Goal: Task Accomplishment & Management: Use online tool/utility

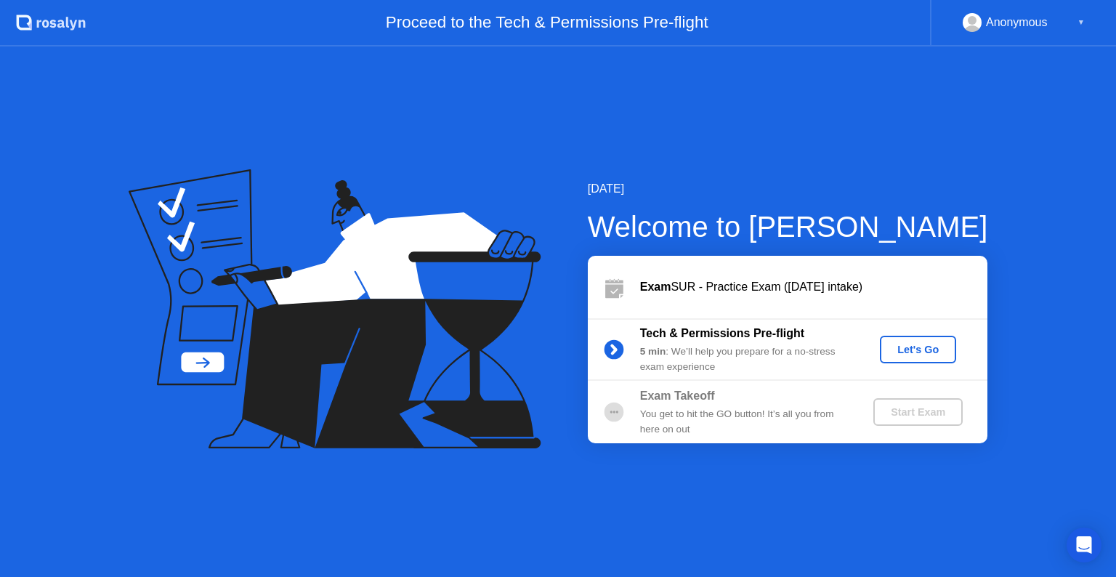
click at [919, 355] on div "Let's Go" at bounding box center [918, 350] width 65 height 12
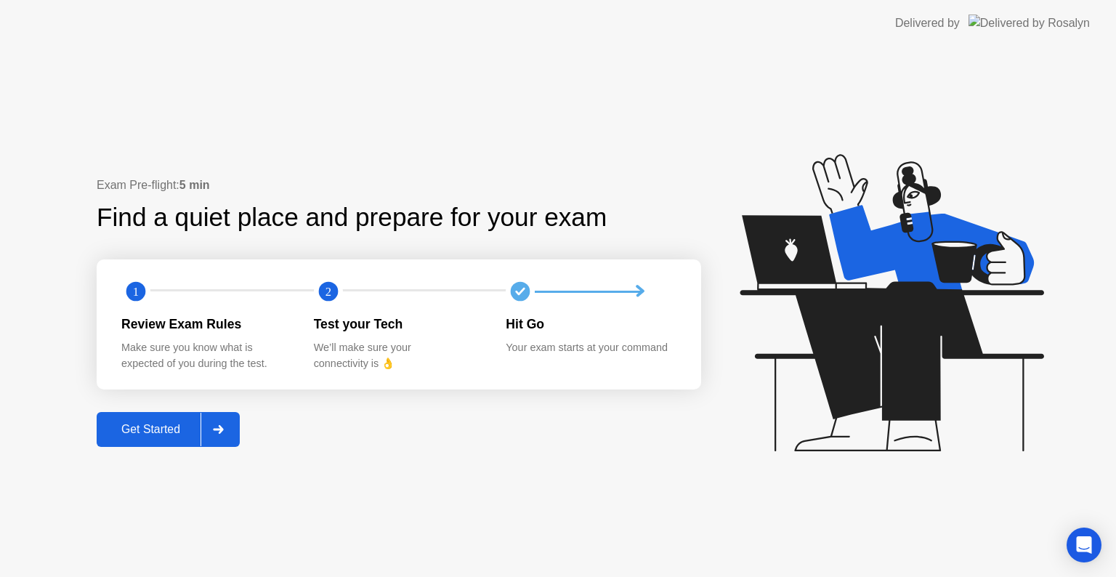
click at [157, 434] on div "Get Started" at bounding box center [151, 429] width 100 height 13
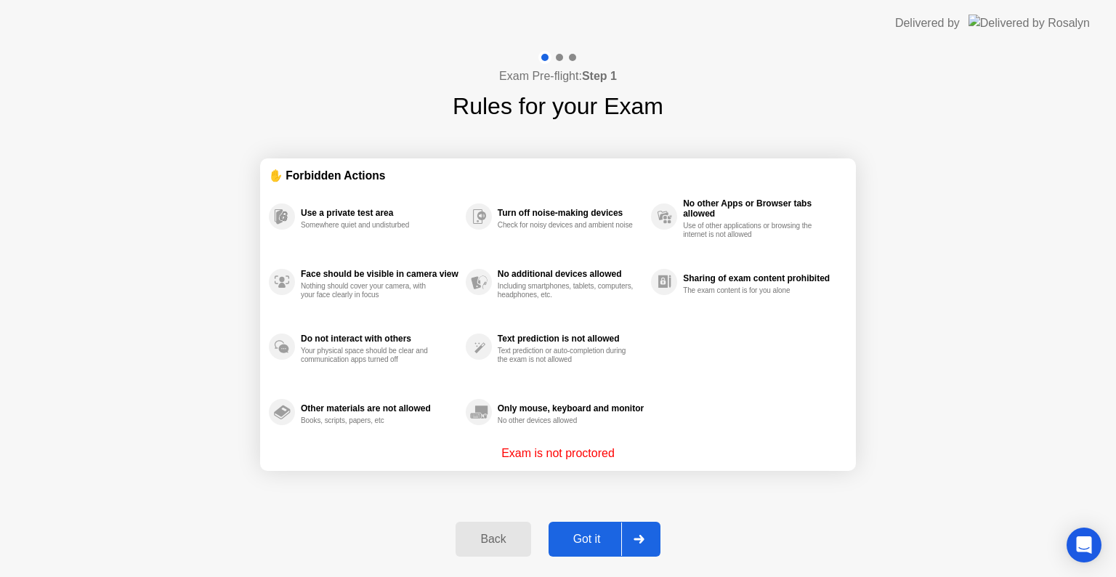
click at [645, 536] on div at bounding box center [638, 539] width 35 height 33
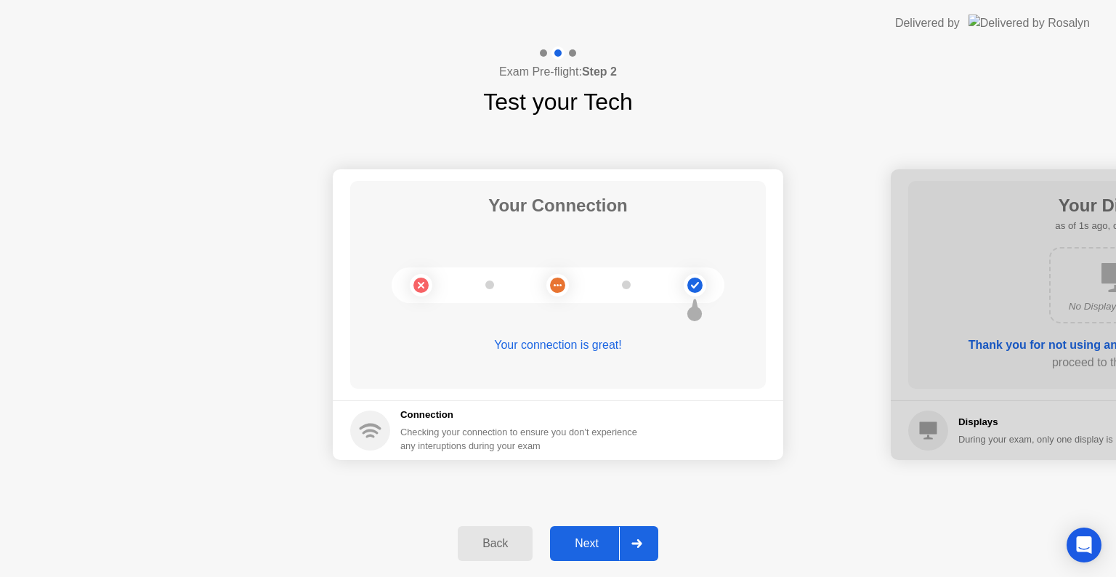
click at [645, 536] on div at bounding box center [636, 543] width 35 height 33
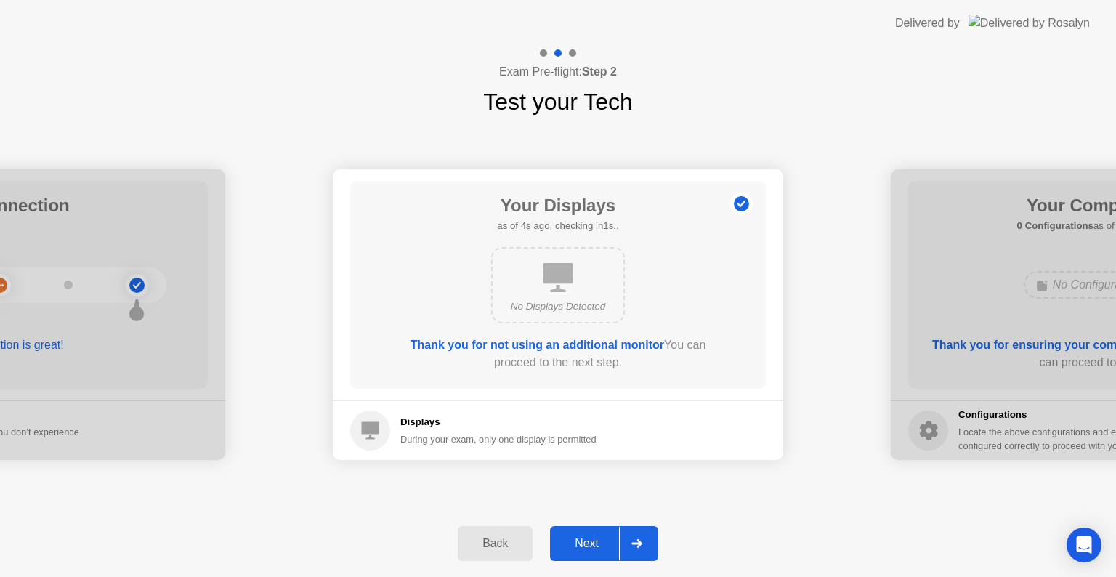
click at [645, 536] on div at bounding box center [636, 543] width 35 height 33
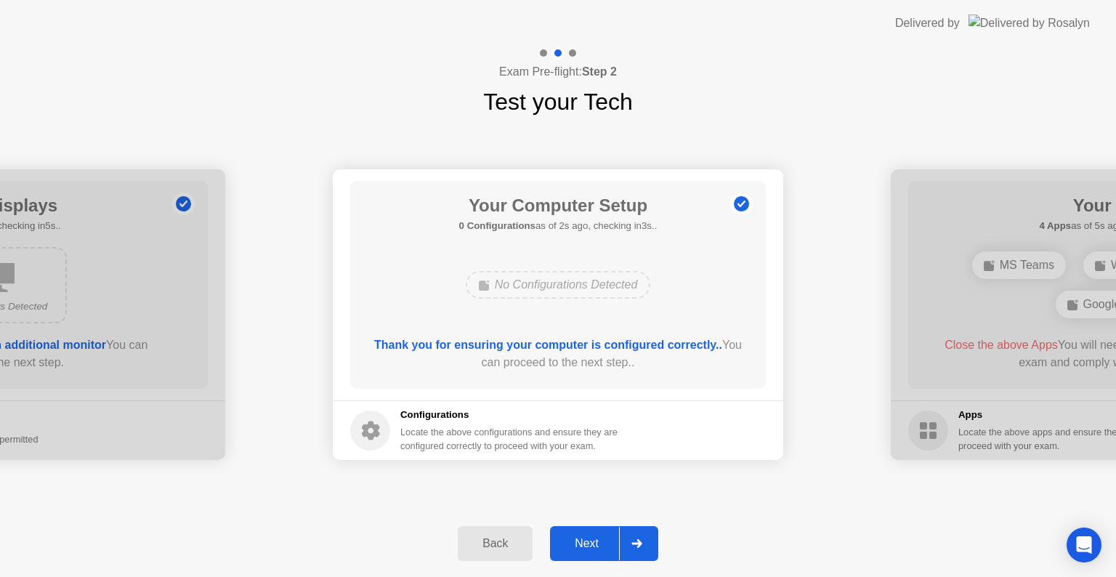
click at [645, 536] on div at bounding box center [636, 543] width 35 height 33
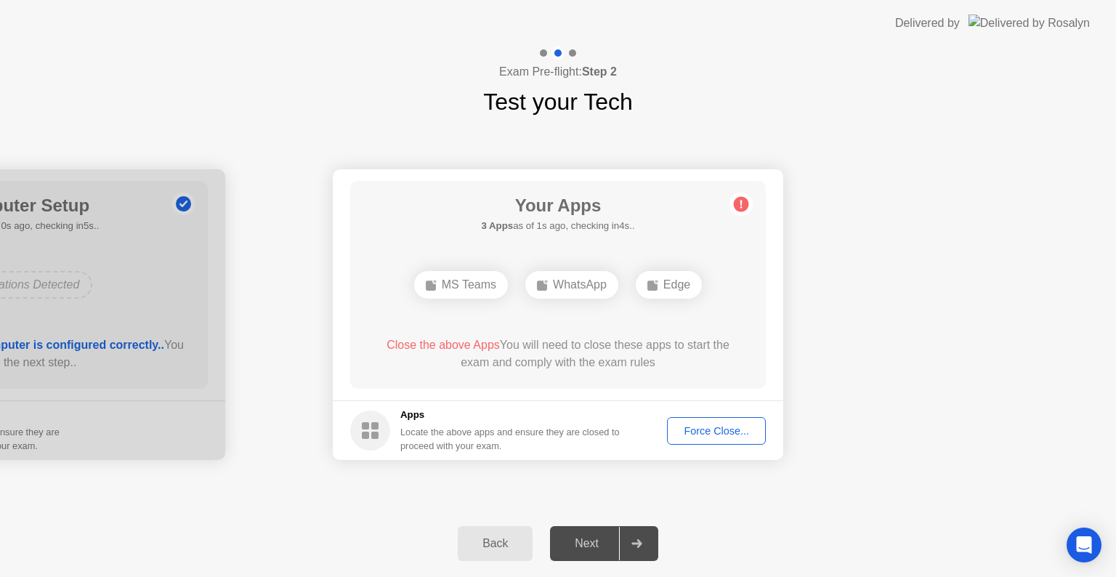
click at [713, 425] on div "Force Close..." at bounding box center [716, 431] width 89 height 12
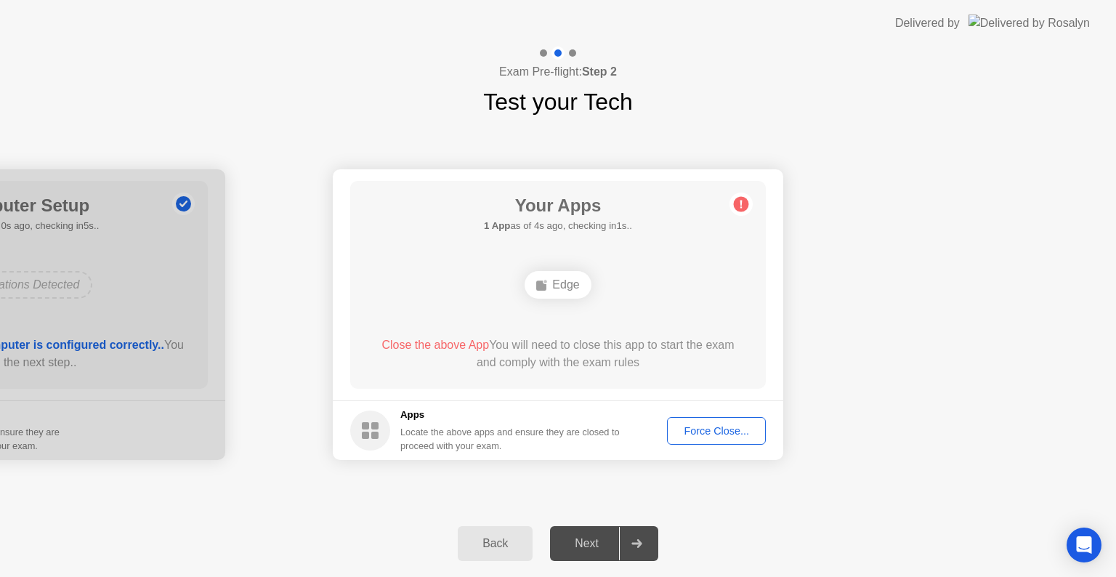
click at [718, 435] on div "Force Close..." at bounding box center [716, 431] width 89 height 12
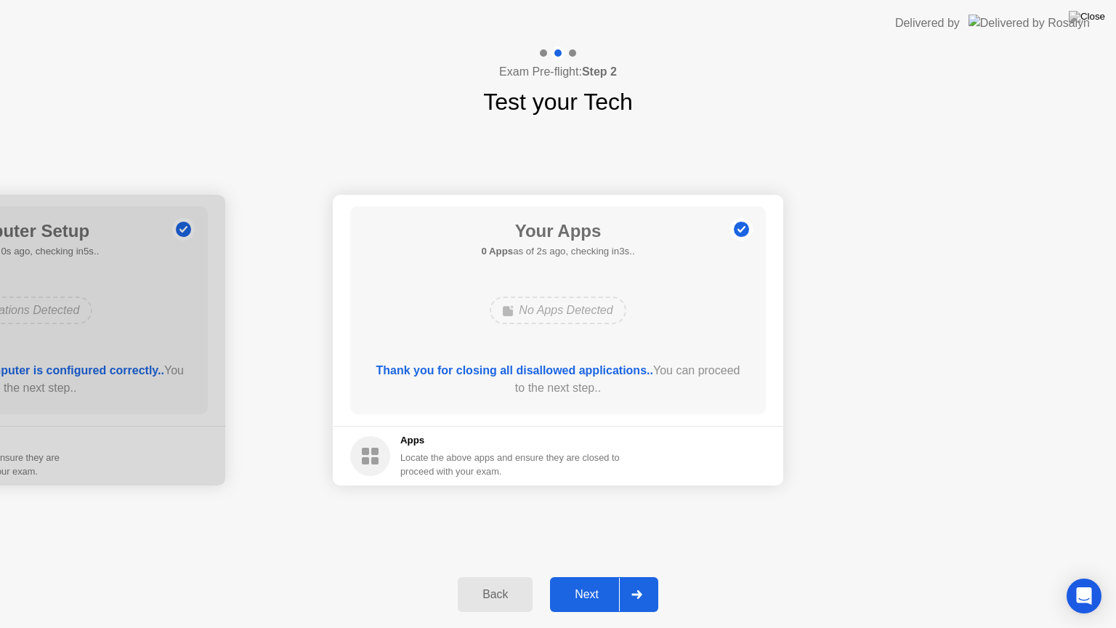
click at [587, 576] on div "Next" at bounding box center [587, 594] width 65 height 13
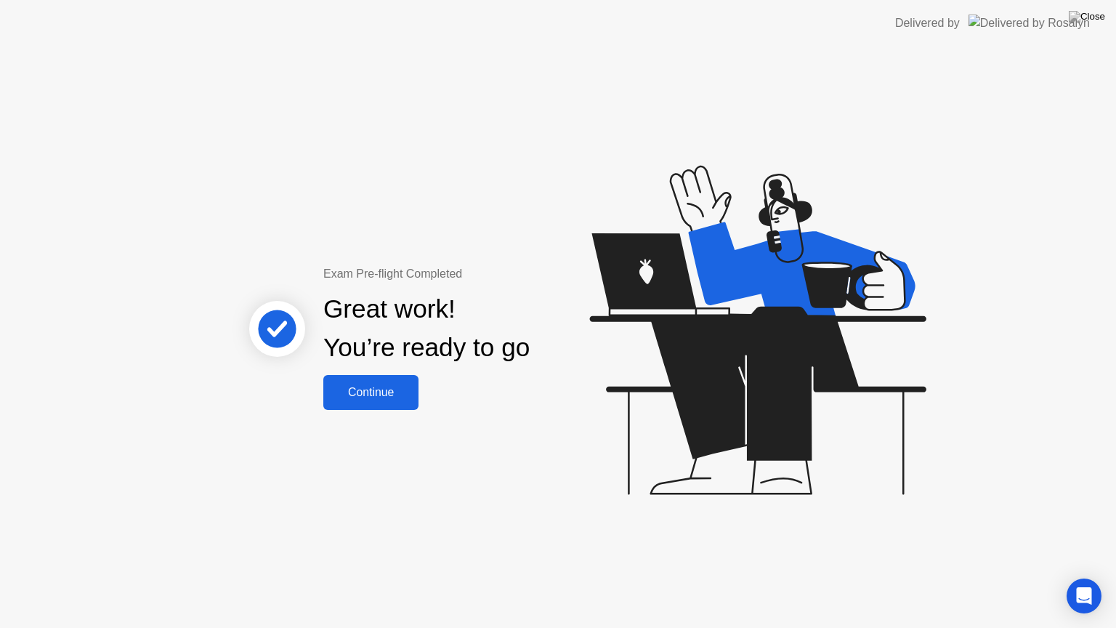
click at [396, 395] on div "Continue" at bounding box center [371, 392] width 86 height 13
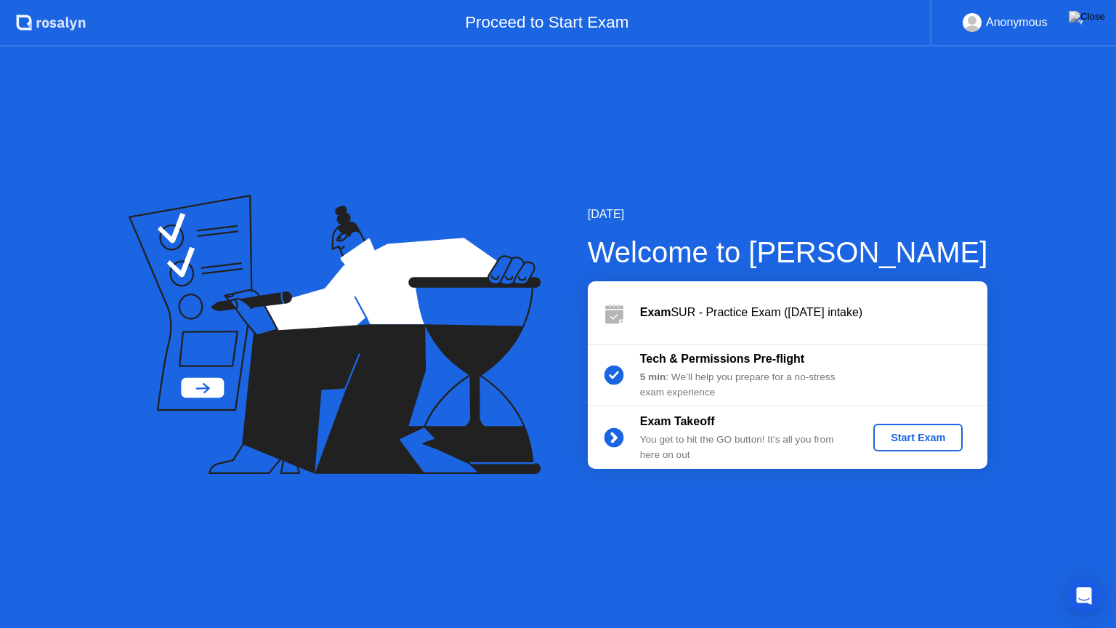
click at [913, 435] on div "Start Exam" at bounding box center [918, 438] width 78 height 12
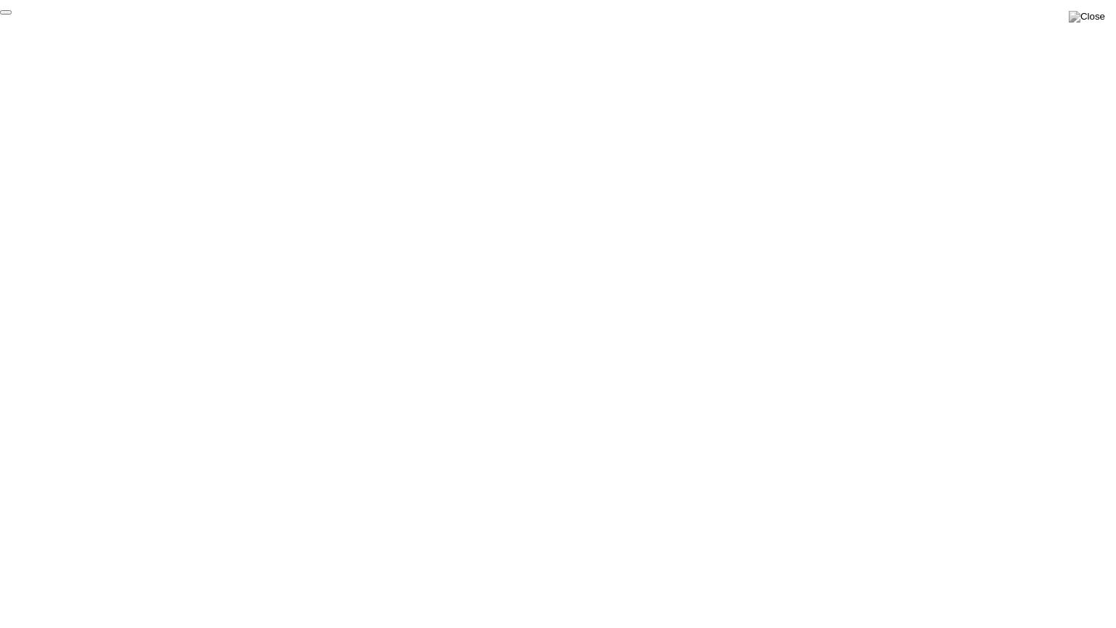
click div "End Proctoring Session"
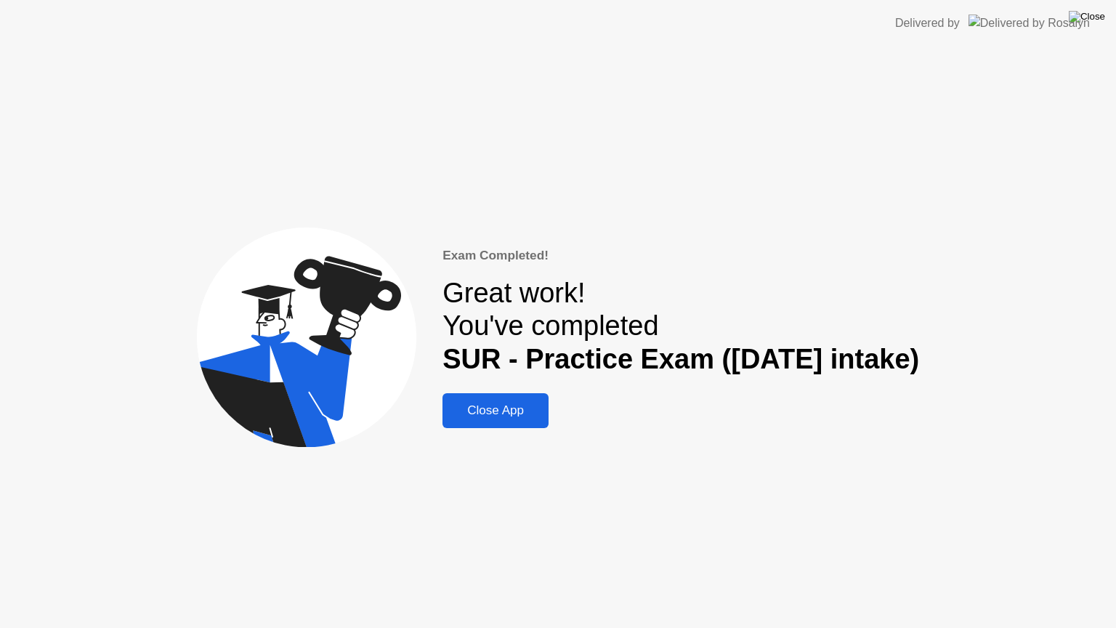
click at [1100, 20] on img at bounding box center [1087, 17] width 36 height 12
click at [1095, 23] on img at bounding box center [1087, 17] width 36 height 12
